Goal: Check status: Check status

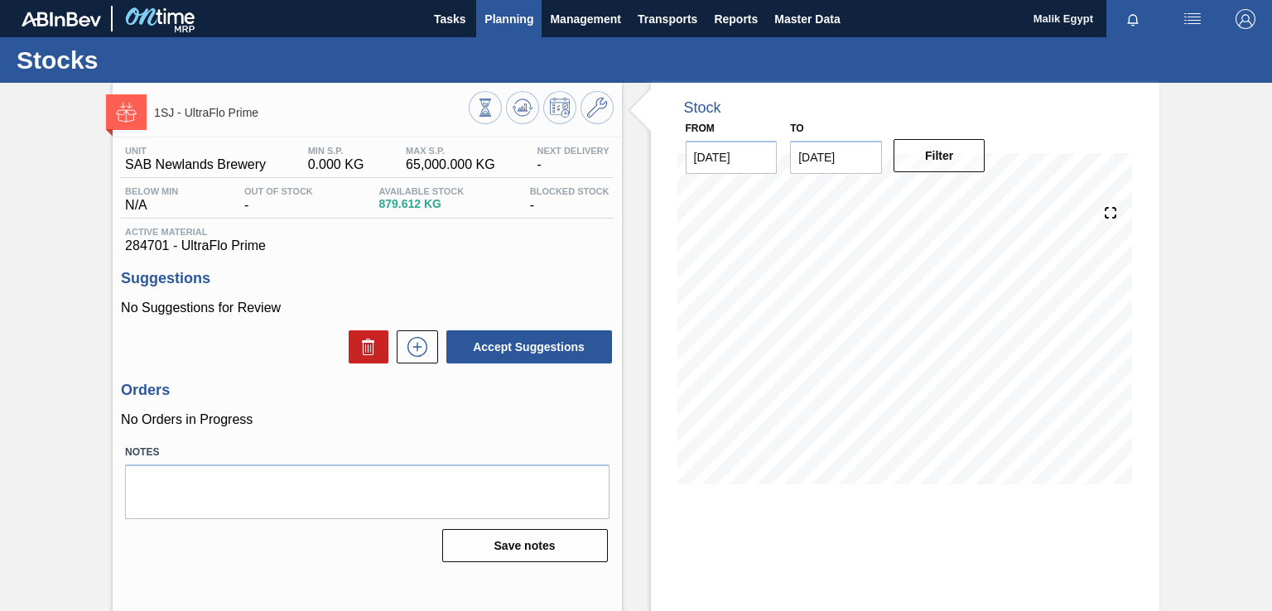
click at [517, 12] on span "Planning" at bounding box center [509, 19] width 49 height 20
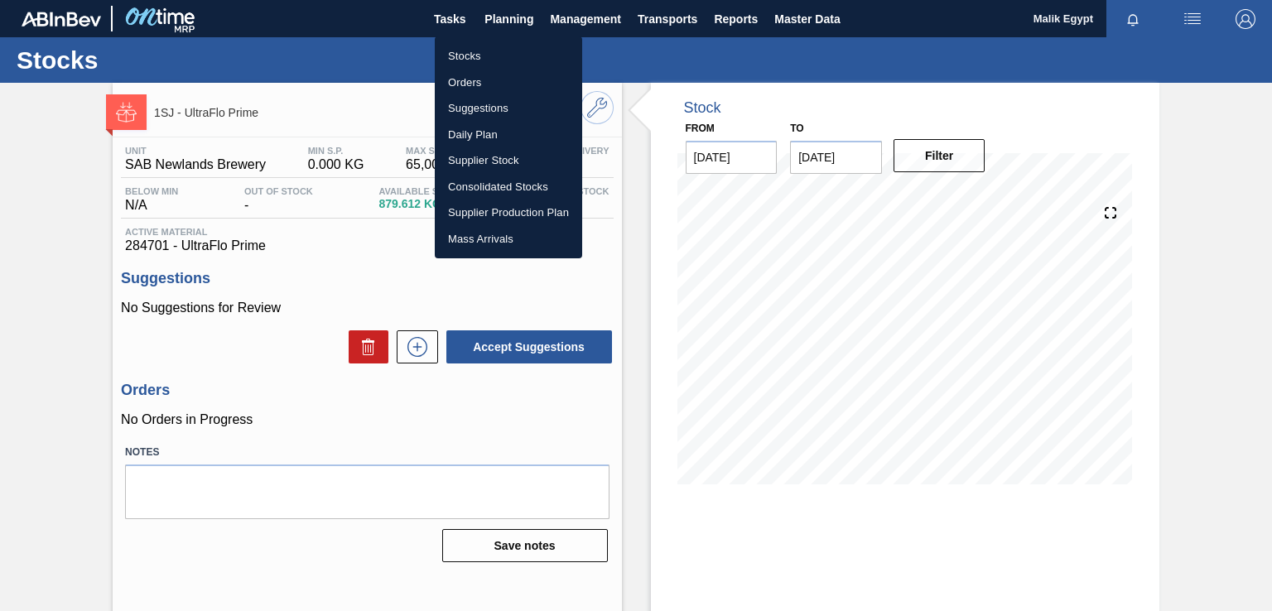
click at [455, 54] on li "Stocks" at bounding box center [508, 56] width 147 height 27
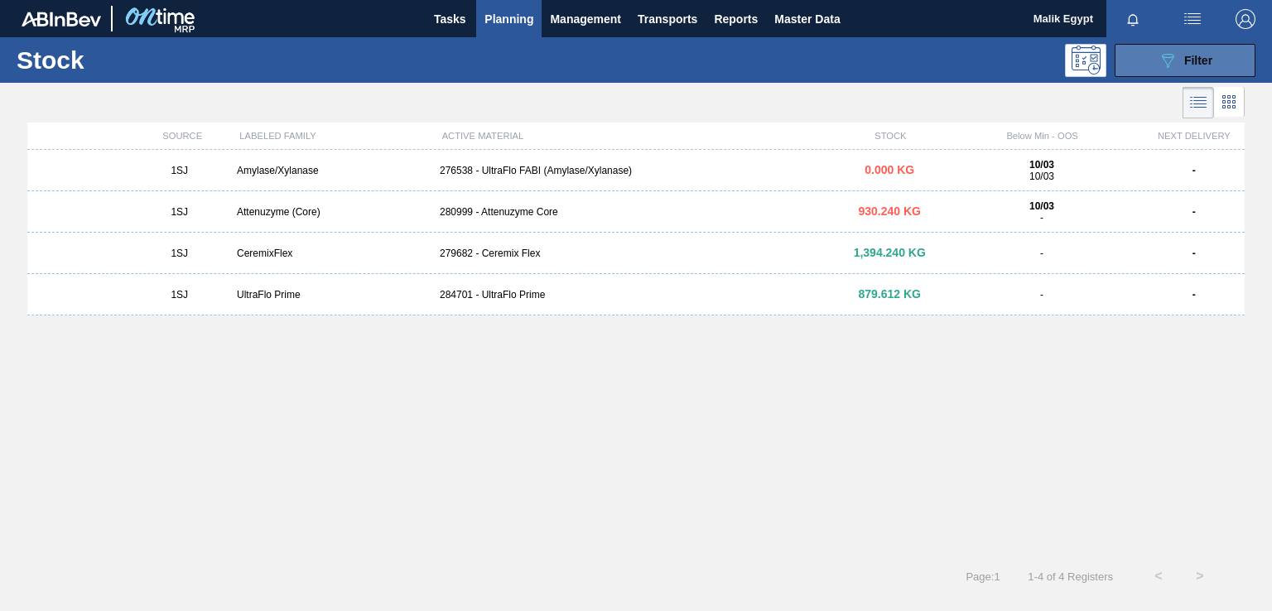
click at [1180, 57] on div "089F7B8B-B2A5-4AFE-B5C0-19BA573D28AC Filter" at bounding box center [1185, 61] width 55 height 20
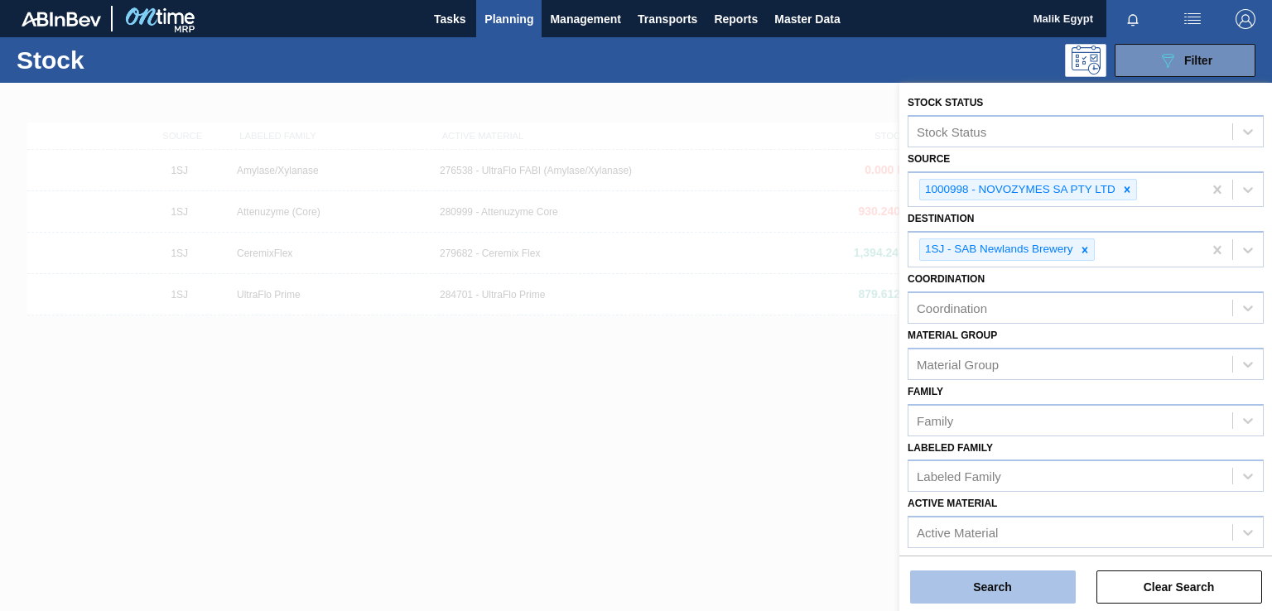
click at [1001, 588] on button "Search" at bounding box center [993, 587] width 166 height 33
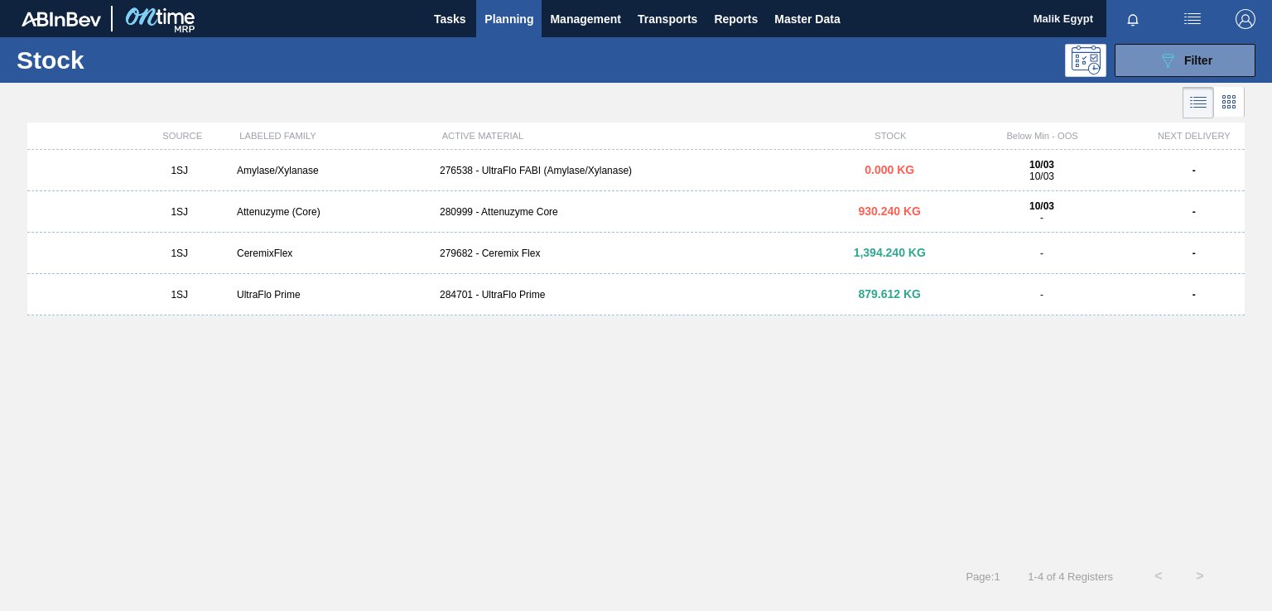
click at [289, 173] on div "Amylase/Xylanase" at bounding box center [331, 171] width 203 height 12
click at [264, 214] on div "Attenuzyme (Core)" at bounding box center [331, 212] width 203 height 12
click at [258, 256] on div "CeremixFlex" at bounding box center [331, 254] width 203 height 12
click at [281, 295] on div "UltraFlo Prime" at bounding box center [331, 295] width 203 height 12
click at [514, 18] on span "Planning" at bounding box center [509, 19] width 49 height 20
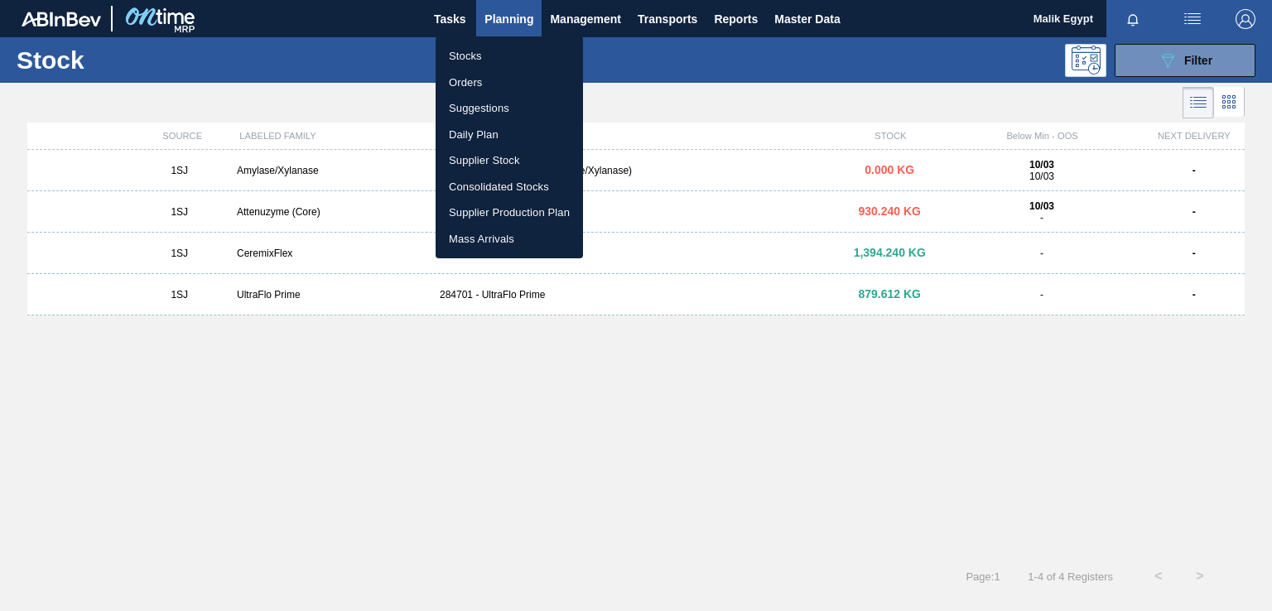
click at [472, 79] on li "Orders" at bounding box center [509, 83] width 147 height 27
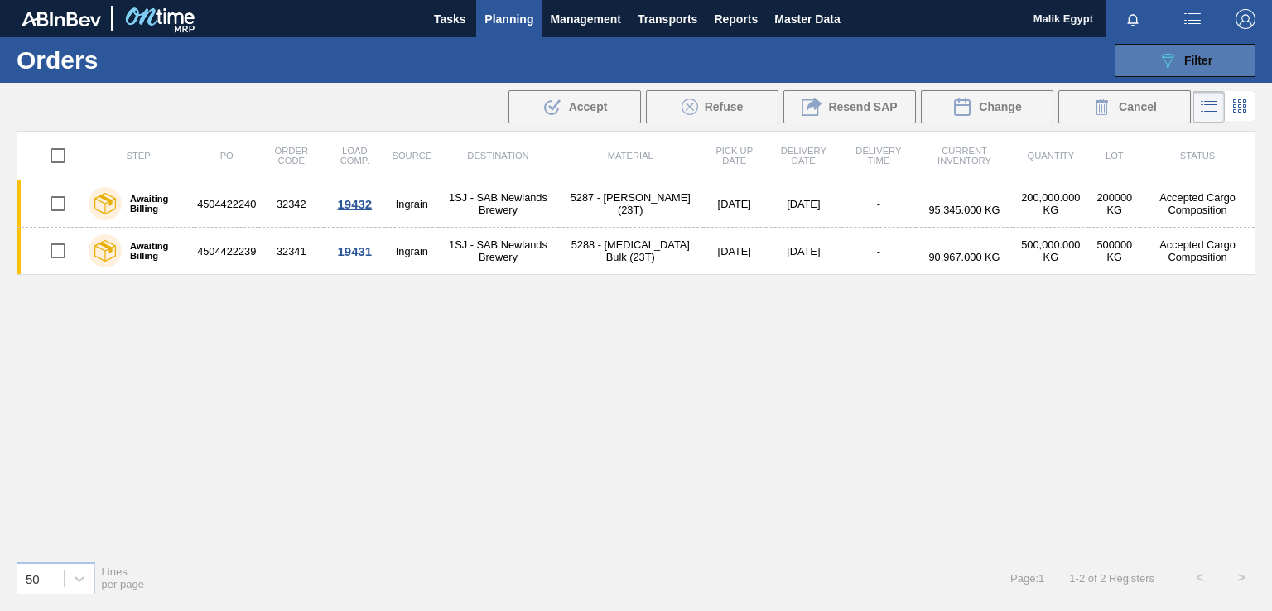
click at [1178, 60] on div "089F7B8B-B2A5-4AFE-B5C0-19BA573D28AC Filter" at bounding box center [1185, 61] width 55 height 20
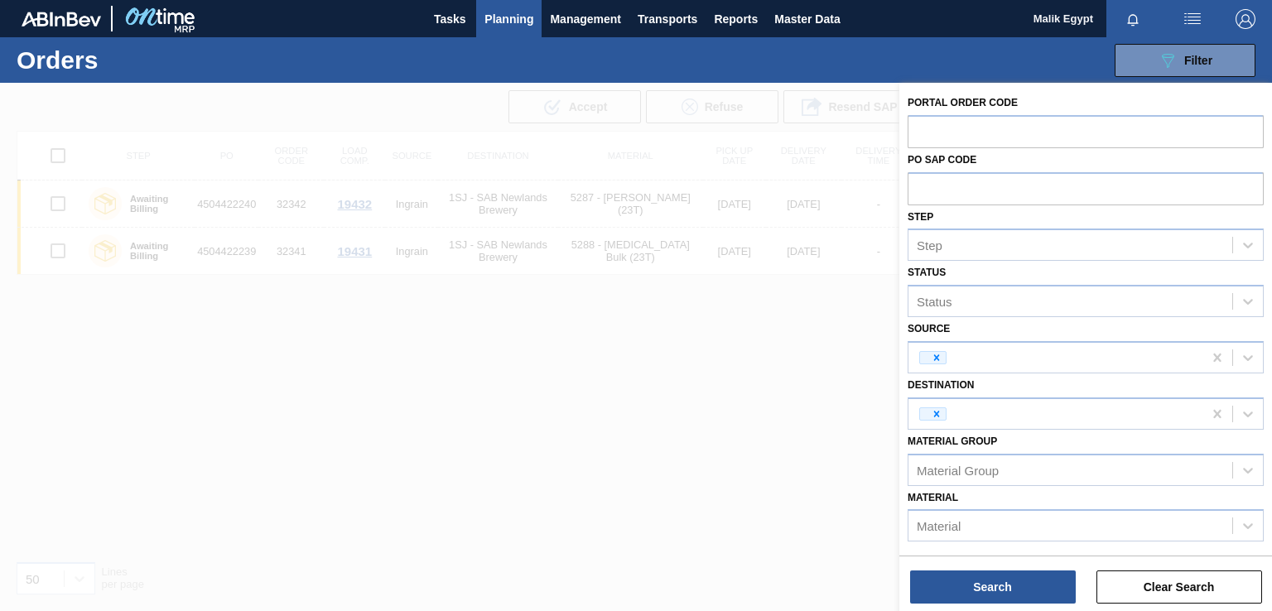
click at [730, 423] on div at bounding box center [636, 388] width 1272 height 611
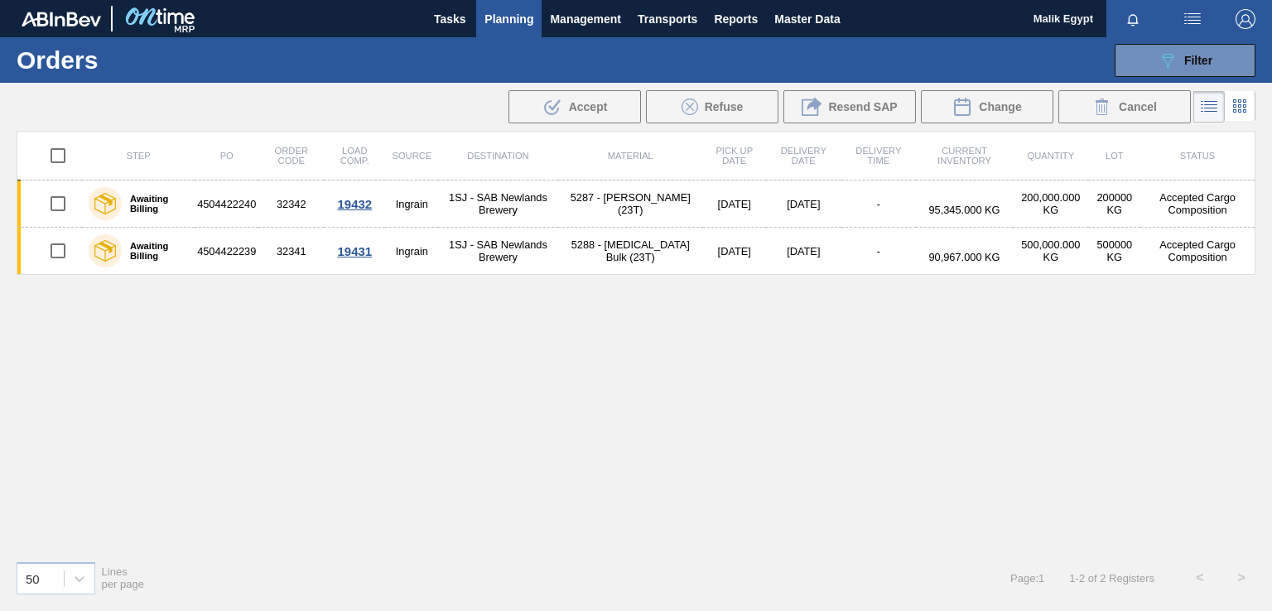
click at [508, 17] on span "Planning" at bounding box center [509, 19] width 49 height 20
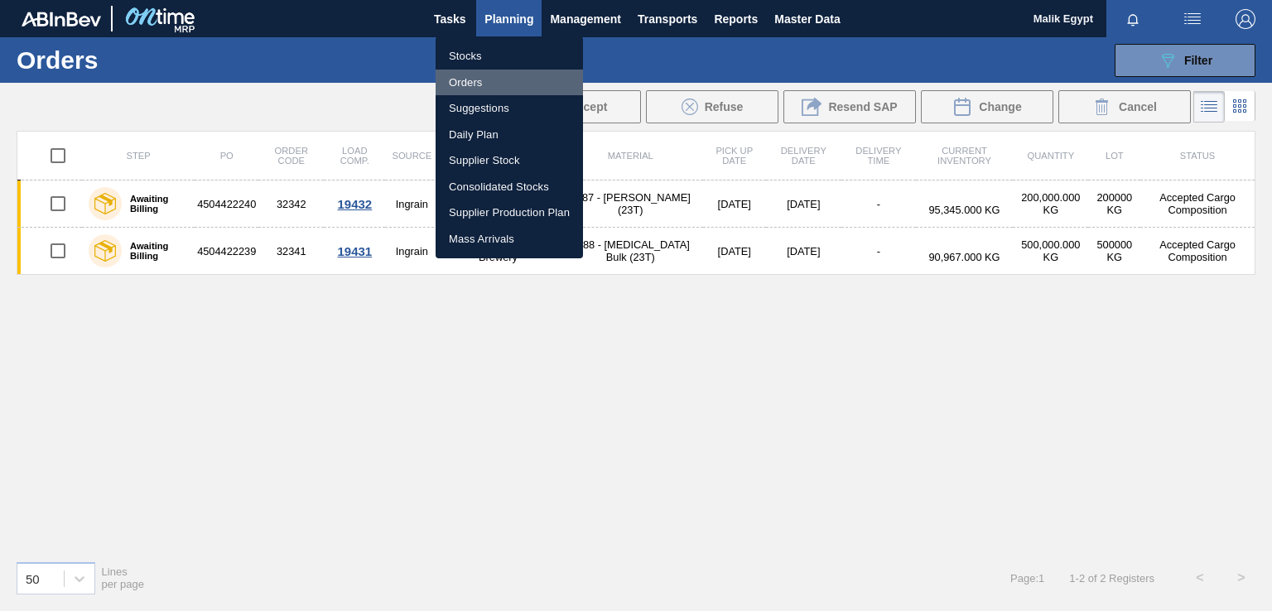
click at [466, 78] on li "Orders" at bounding box center [509, 83] width 147 height 27
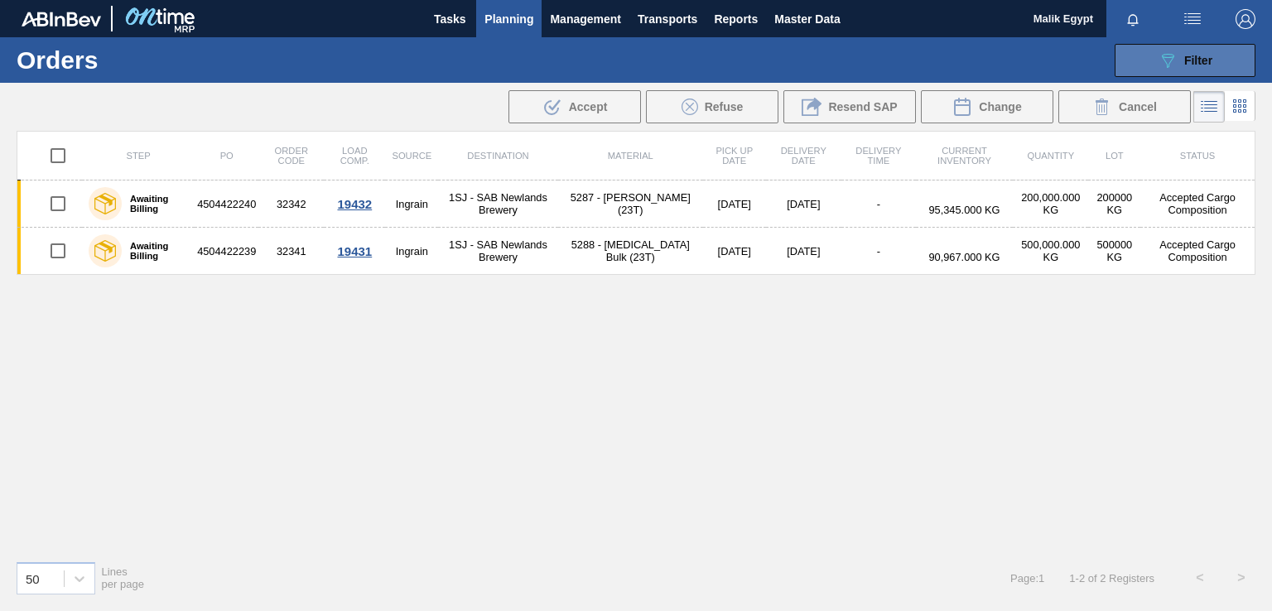
click at [1204, 57] on span "Filter" at bounding box center [1199, 60] width 28 height 13
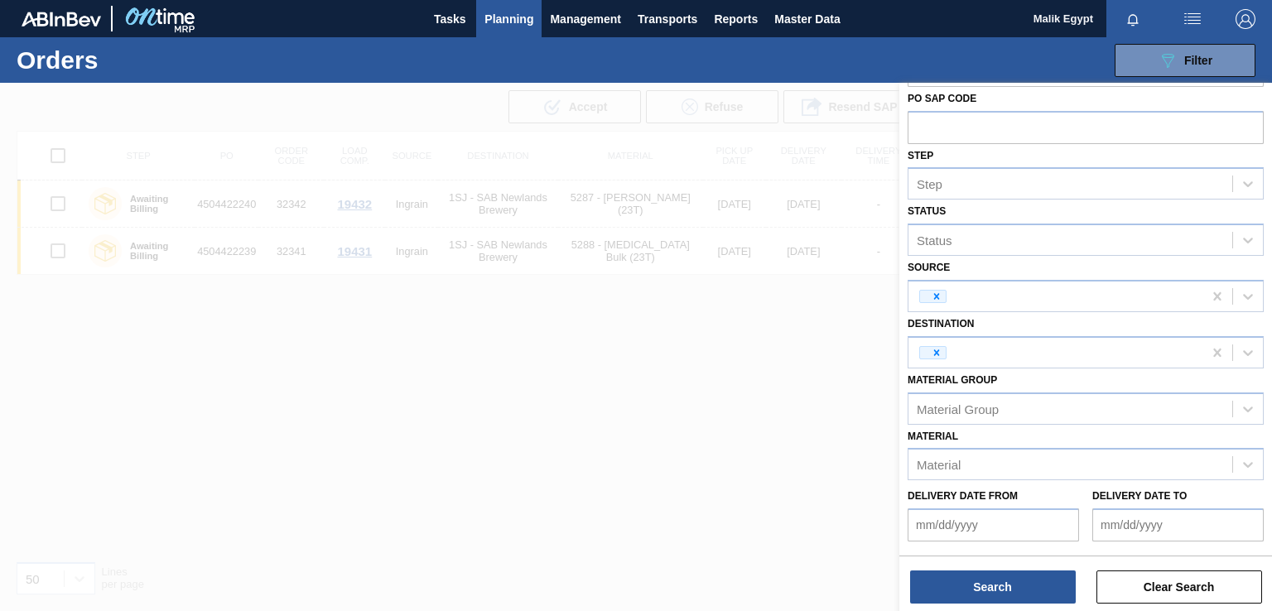
scroll to position [146, 0]
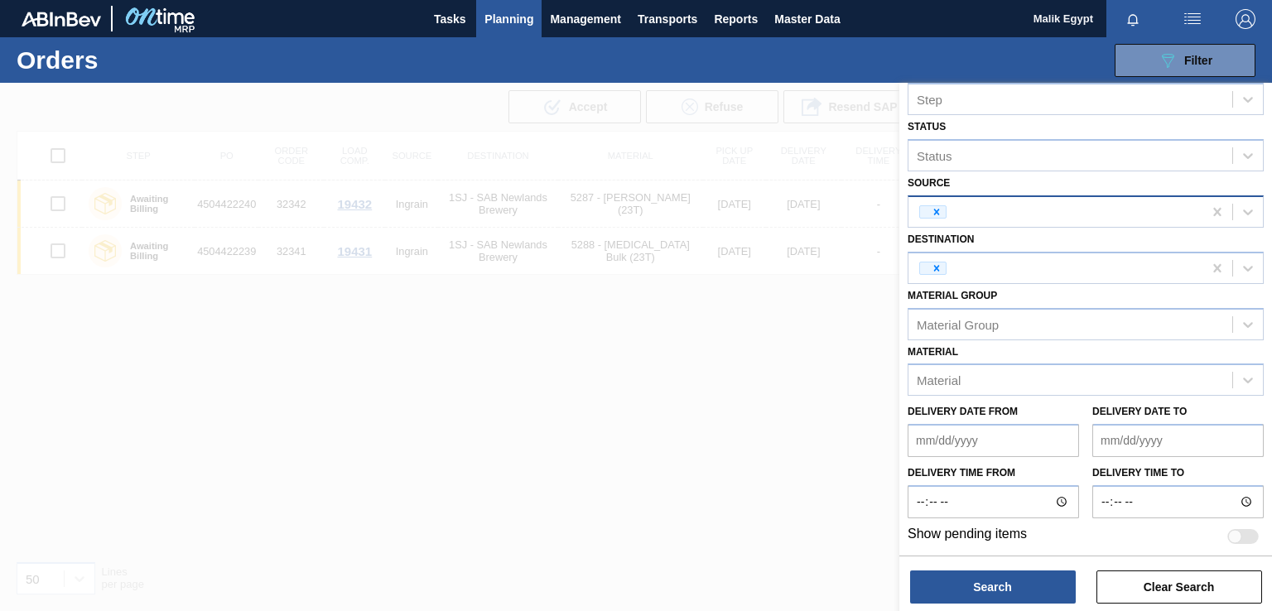
click at [1075, 216] on div at bounding box center [1056, 212] width 294 height 25
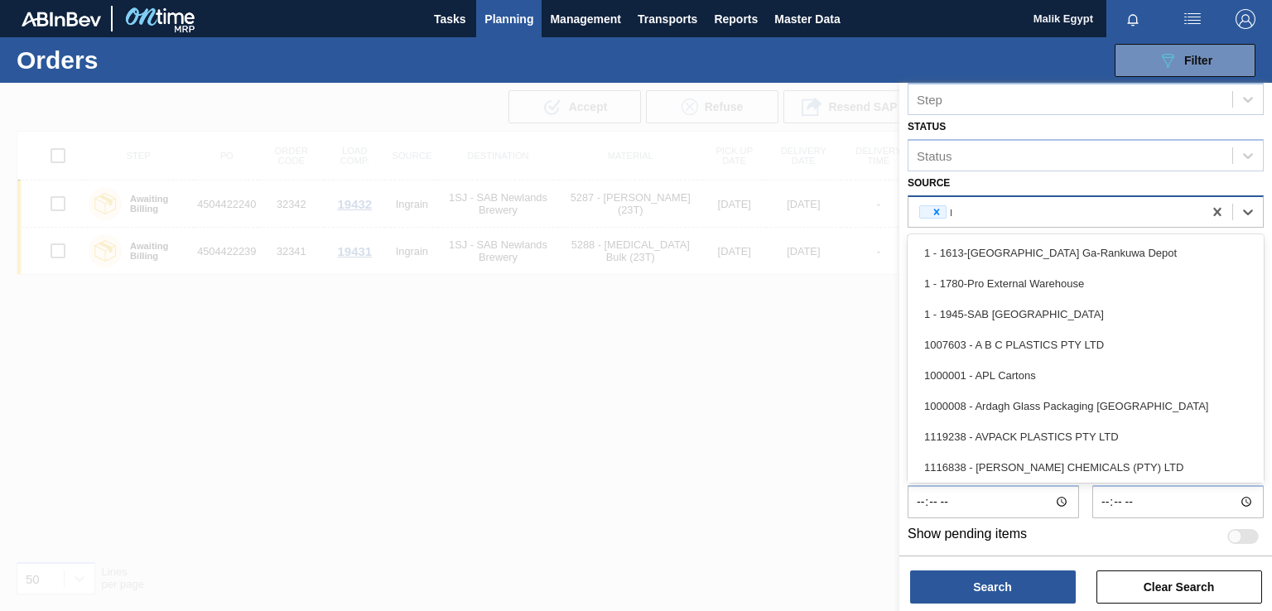
type input "no"
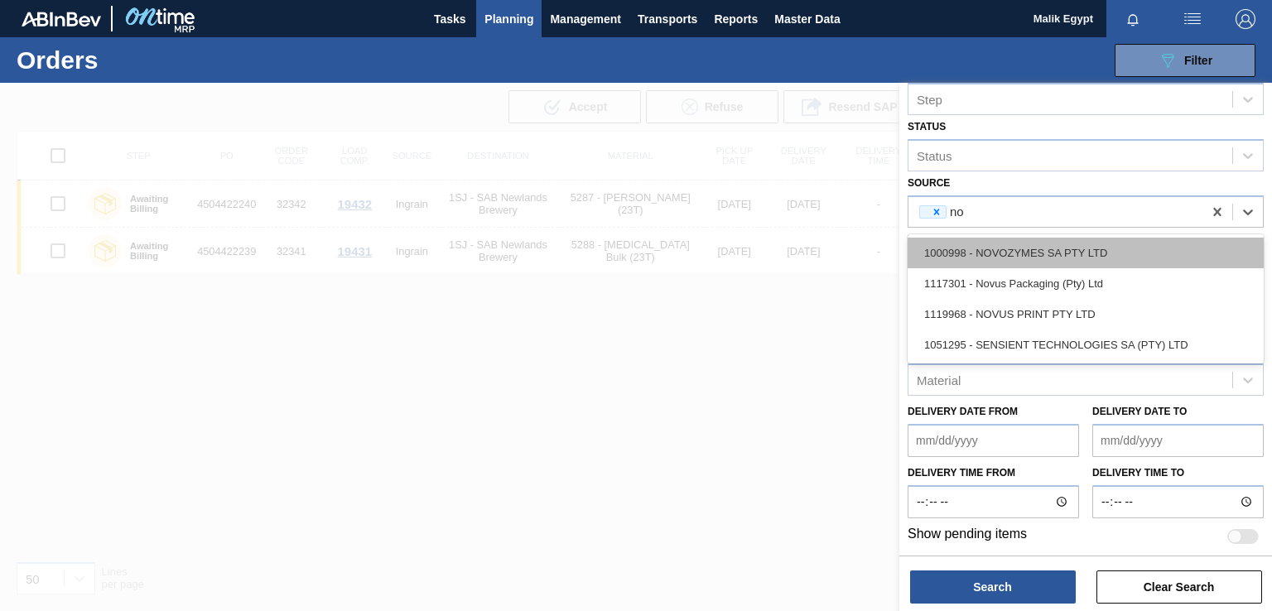
click at [1069, 251] on div "1000998 - NOVOZYMES SA PTY LTD" at bounding box center [1086, 253] width 356 height 31
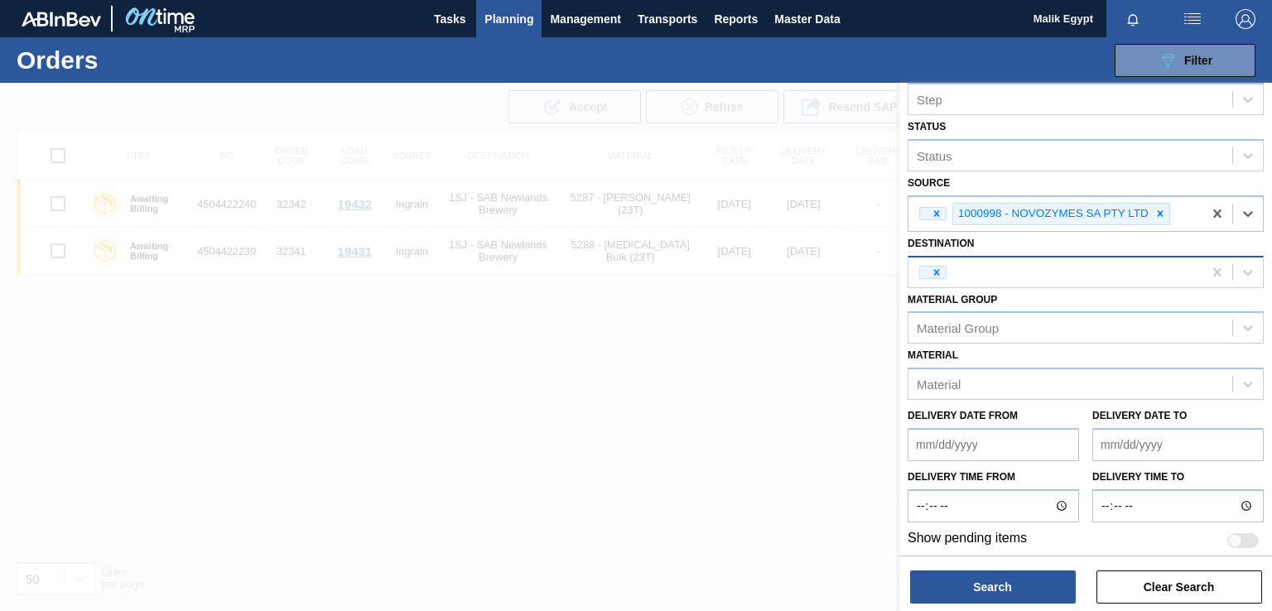
click at [1047, 263] on div at bounding box center [1056, 272] width 294 height 25
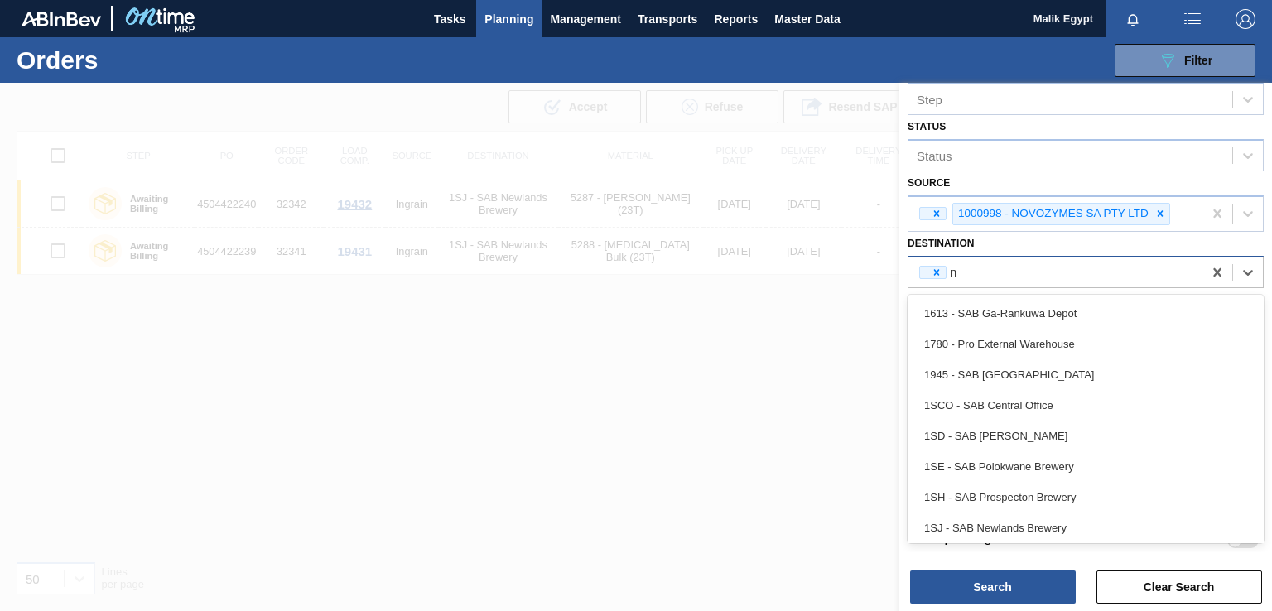
type input "ne"
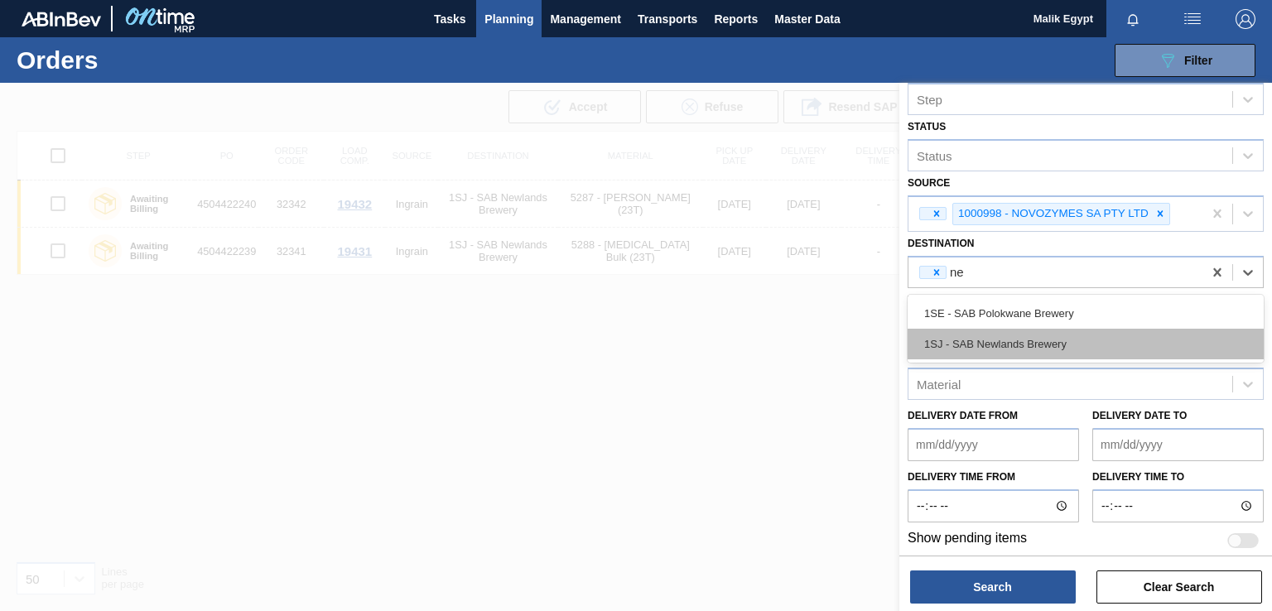
click at [1045, 337] on div "1SJ - SAB Newlands Brewery" at bounding box center [1086, 344] width 356 height 31
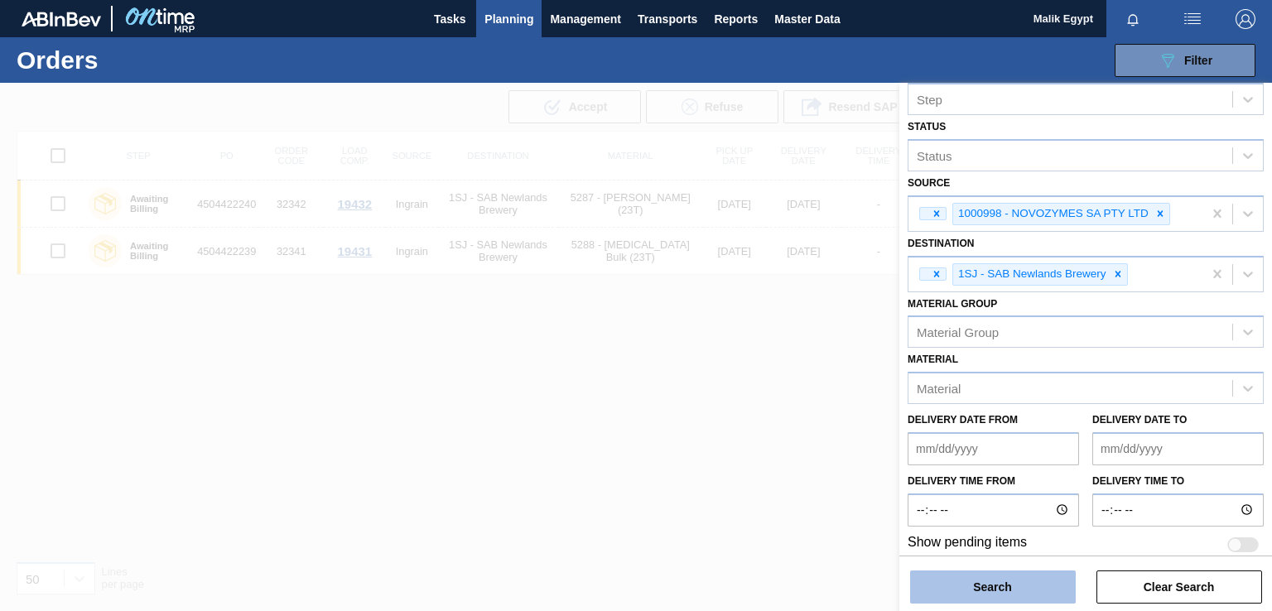
click at [1013, 586] on button "Search" at bounding box center [993, 587] width 166 height 33
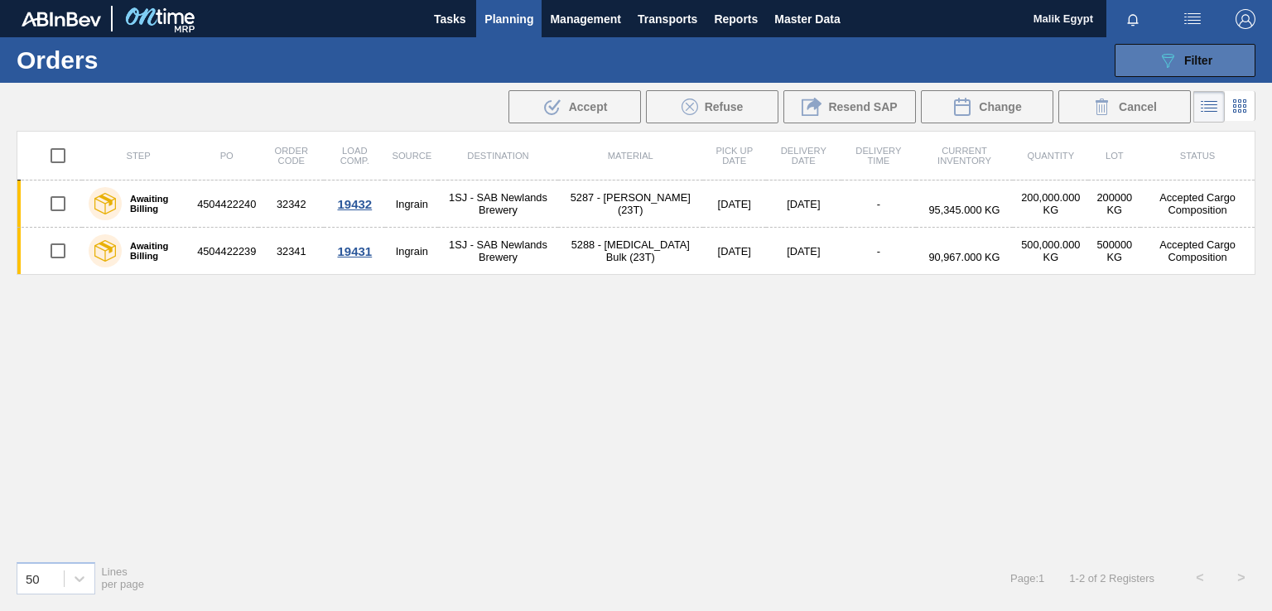
click at [1151, 51] on button "089F7B8B-B2A5-4AFE-B5C0-19BA573D28AC Filter" at bounding box center [1185, 60] width 141 height 33
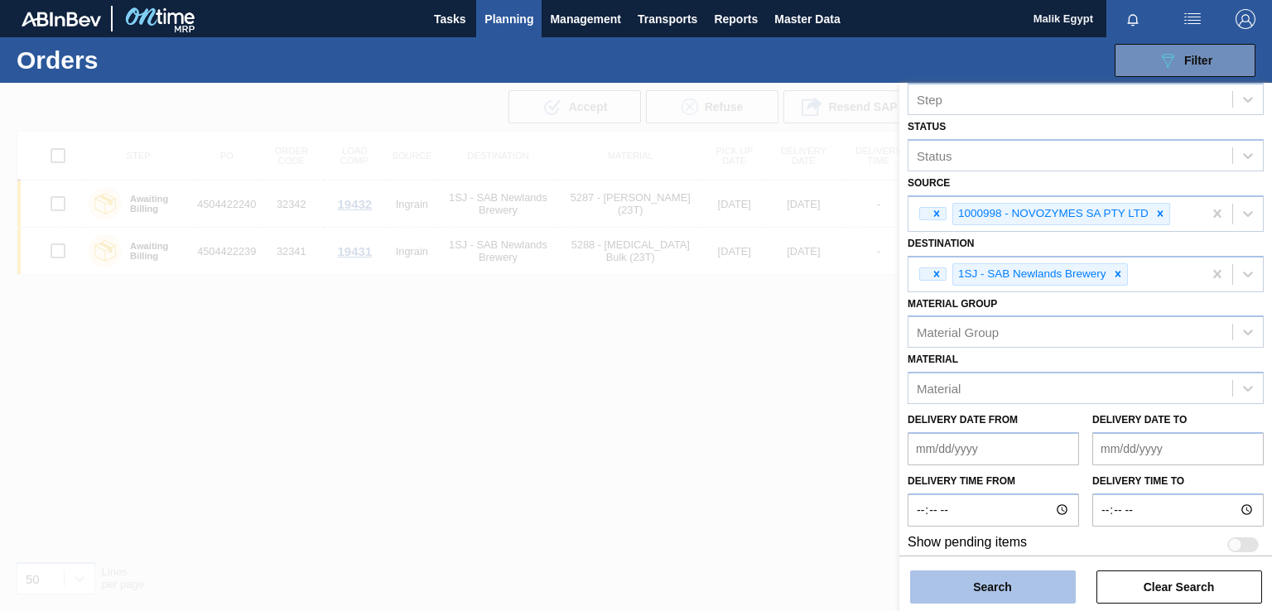
click at [1011, 591] on button "Search" at bounding box center [993, 587] width 166 height 33
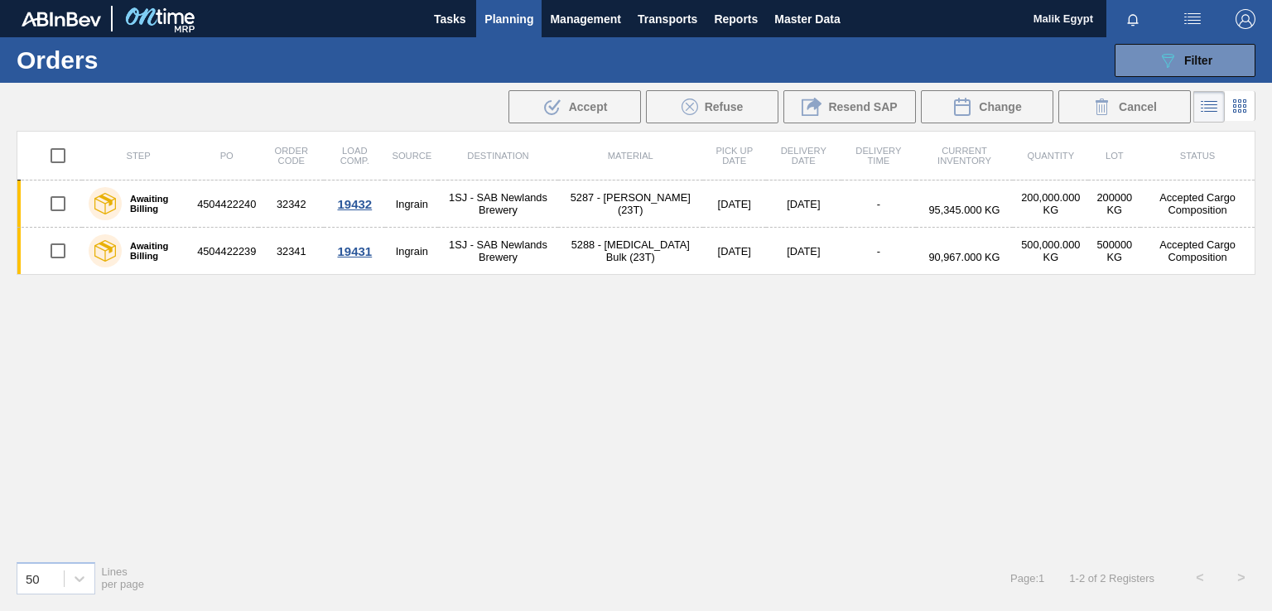
click at [514, 19] on span "Planning" at bounding box center [509, 19] width 49 height 20
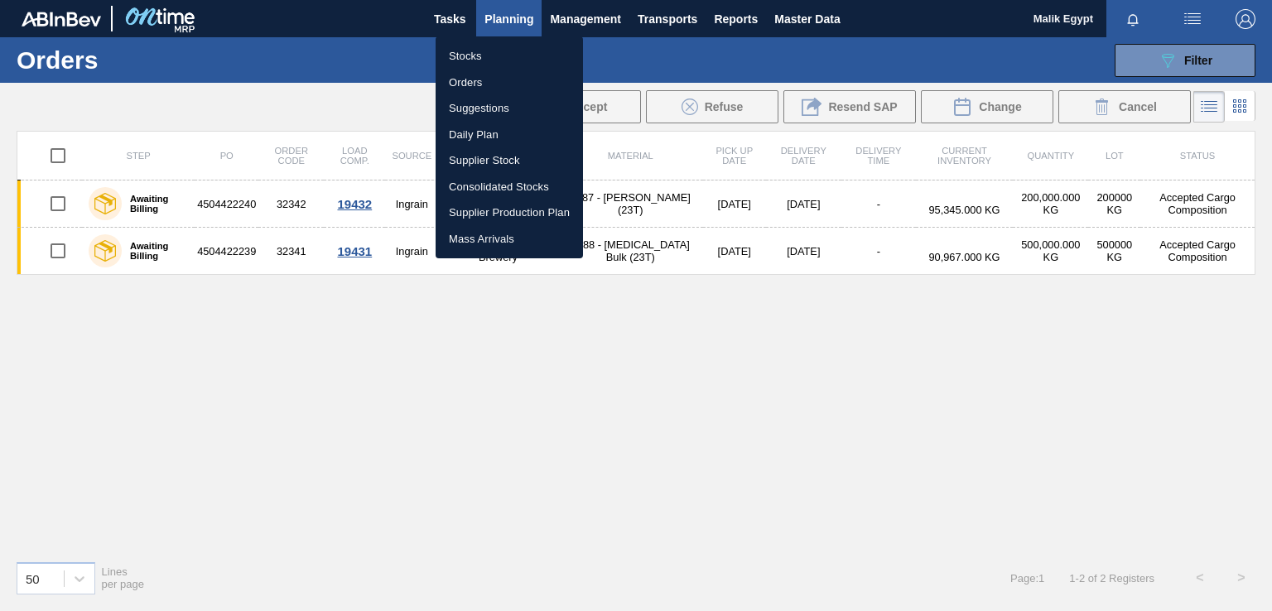
click at [480, 54] on li "Stocks" at bounding box center [509, 56] width 147 height 27
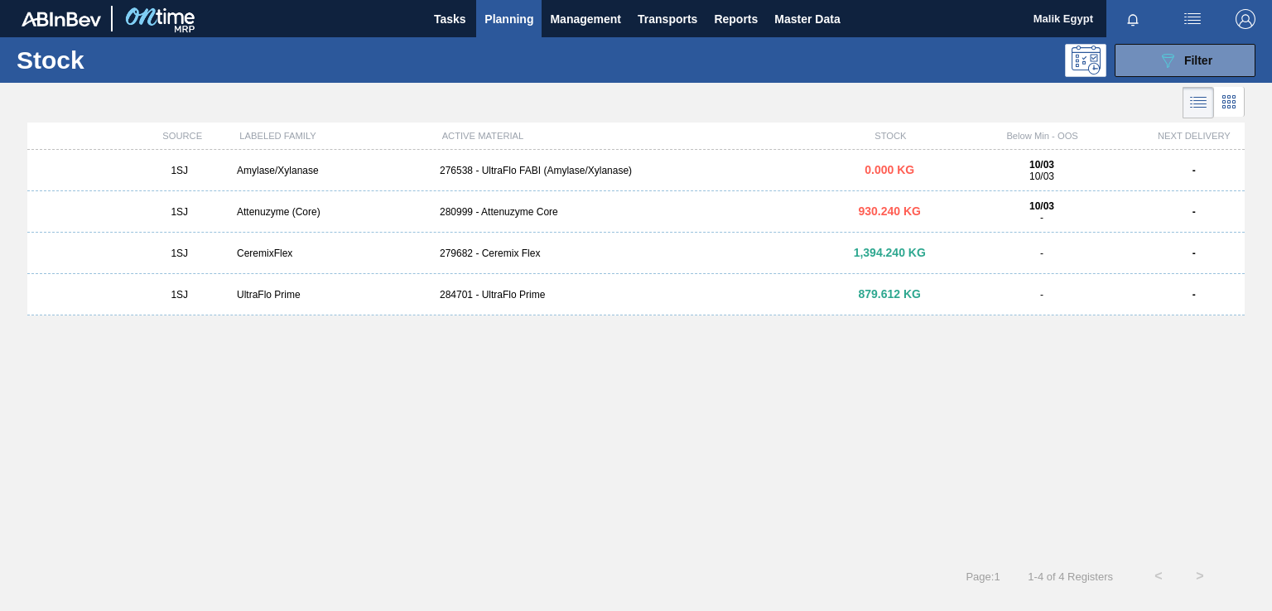
click at [521, 211] on div "280999 - Attenuzyme Core" at bounding box center [636, 212] width 406 height 12
click at [507, 257] on div "279682 - Ceremix Flex" at bounding box center [636, 254] width 406 height 12
